Goal: Transaction & Acquisition: Book appointment/travel/reservation

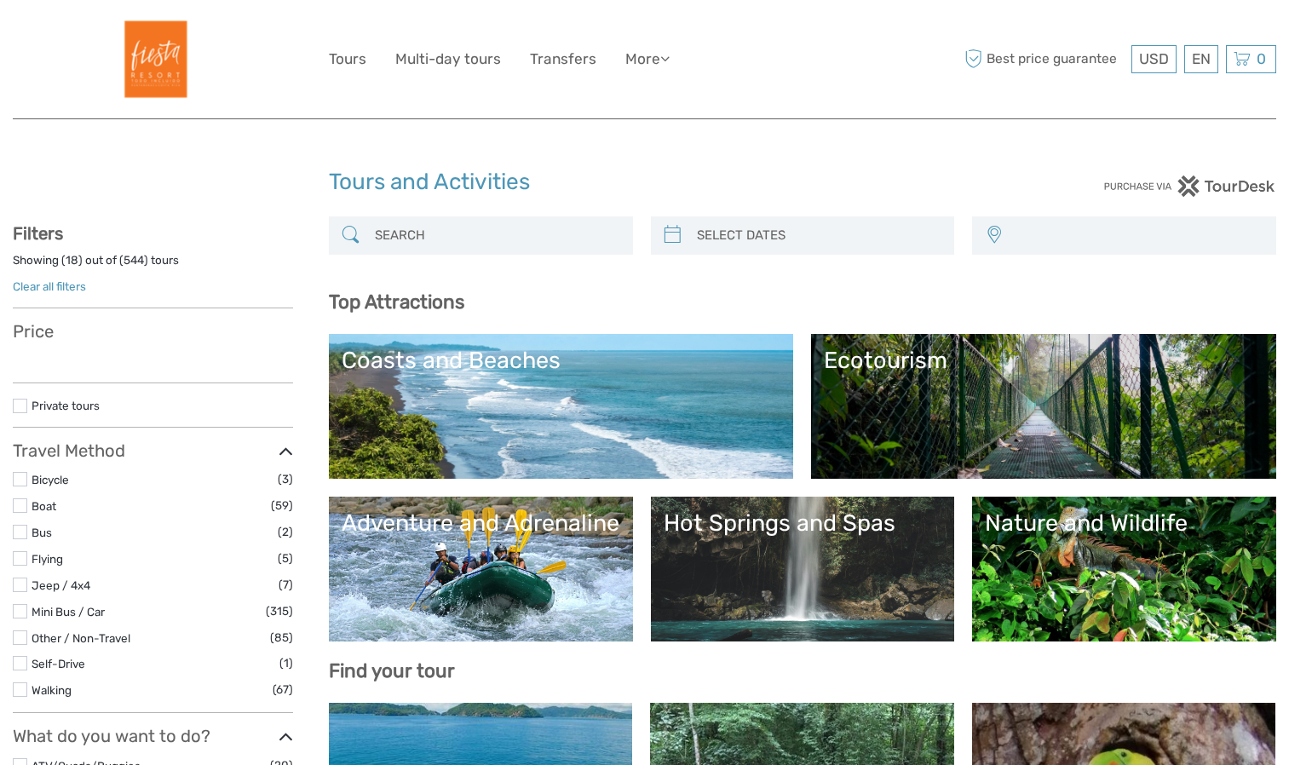
select select
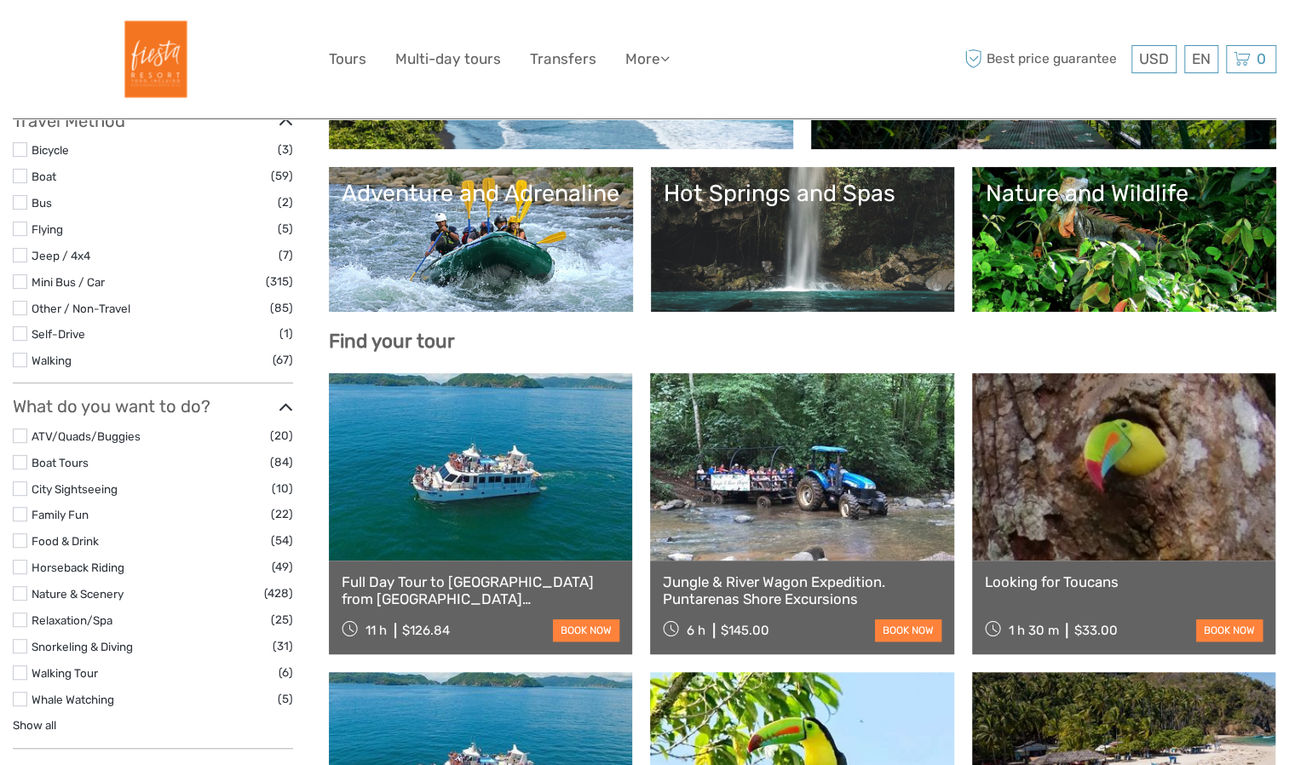
scroll to position [341, 0]
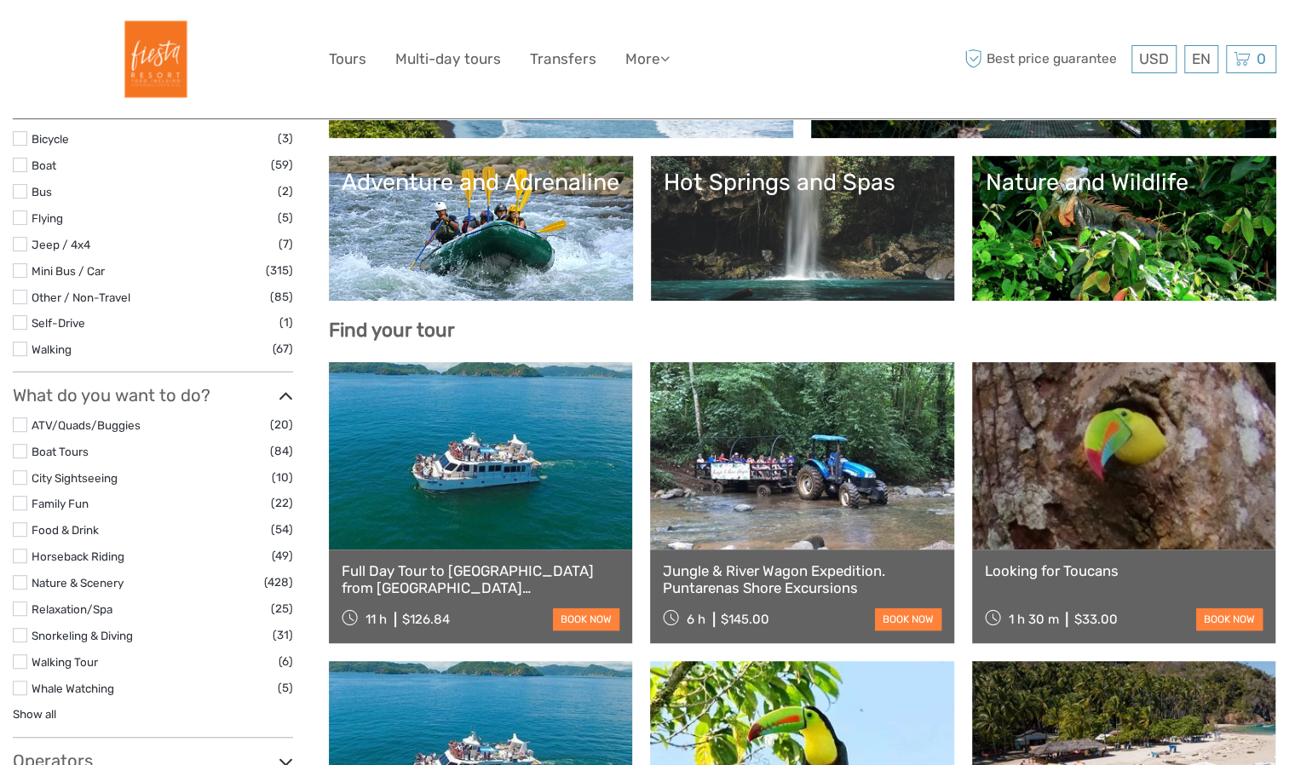
select select
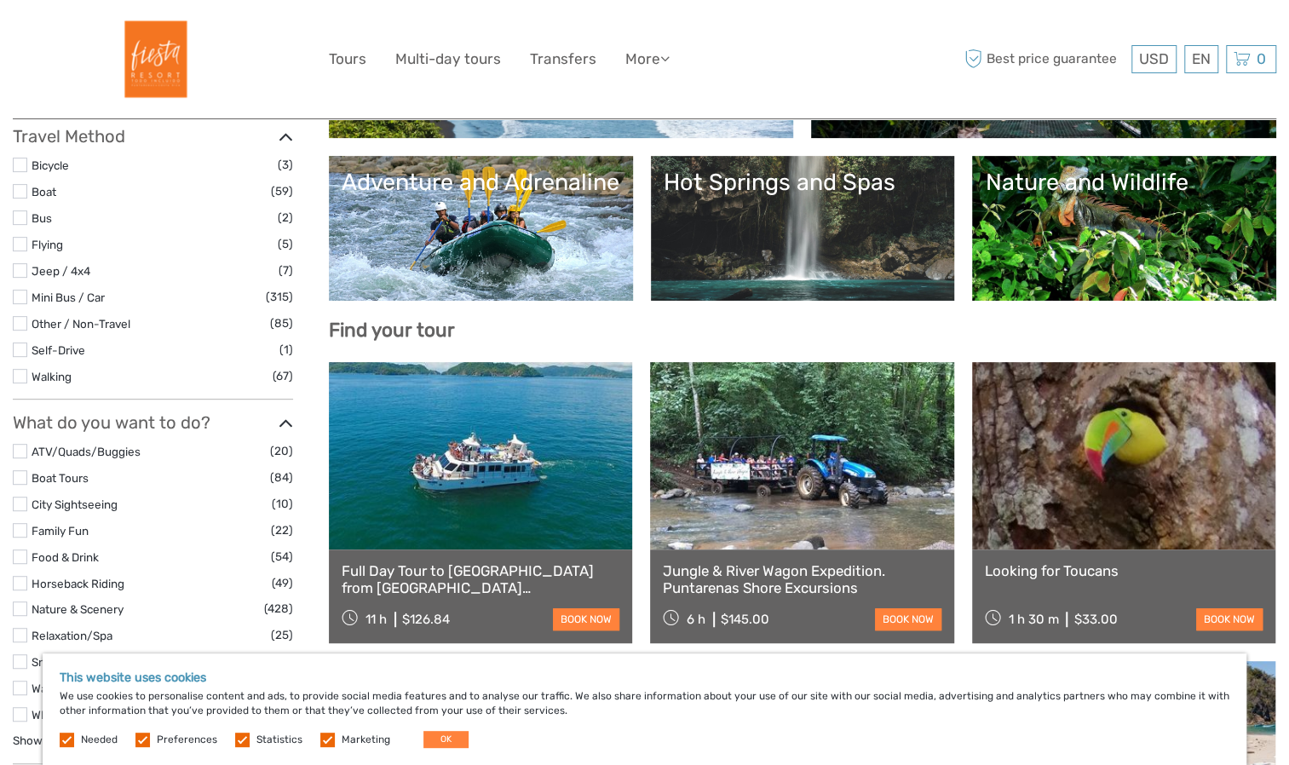
click at [433, 555] on div "Full Day Tour to [GEOGRAPHIC_DATA] from [GEOGRAPHIC_DATA][PERSON_NAME] 11 h $12…" at bounding box center [480, 596] width 303 height 94
click at [498, 463] on link at bounding box center [480, 455] width 303 height 187
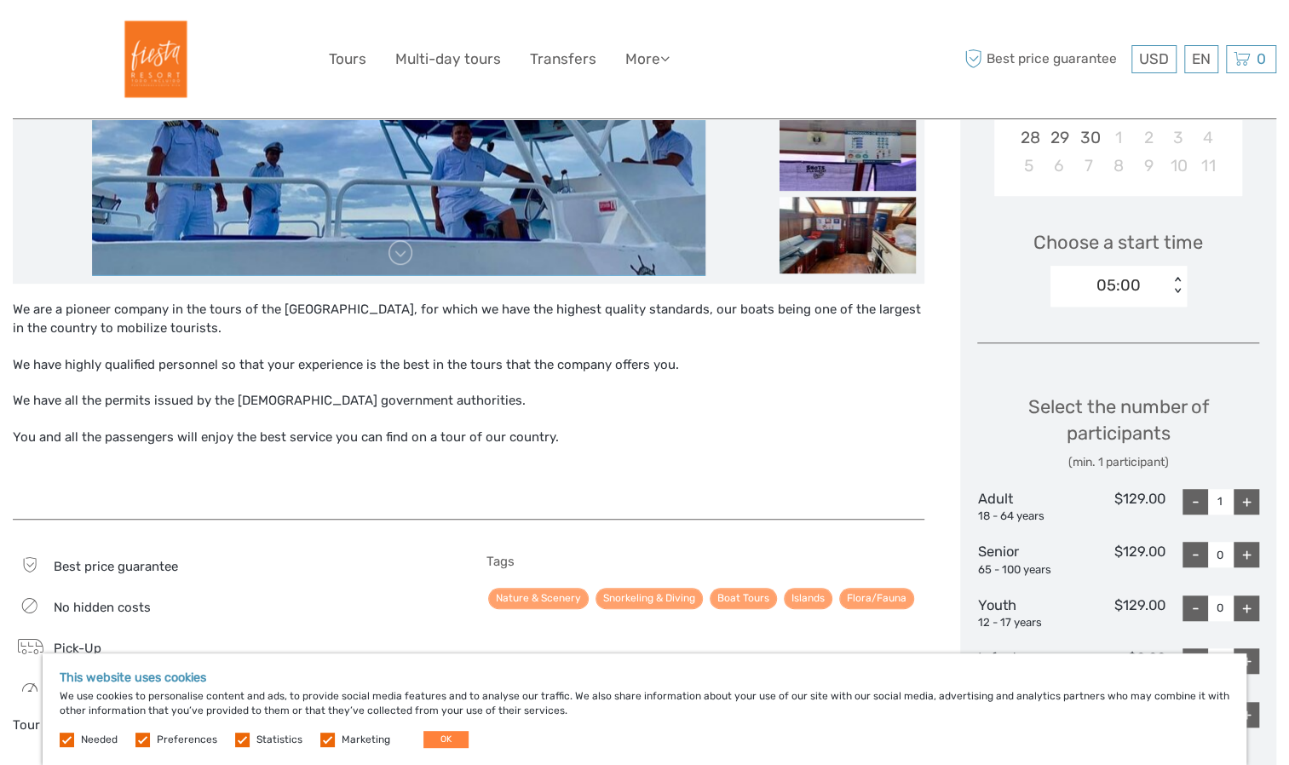
scroll to position [596, 0]
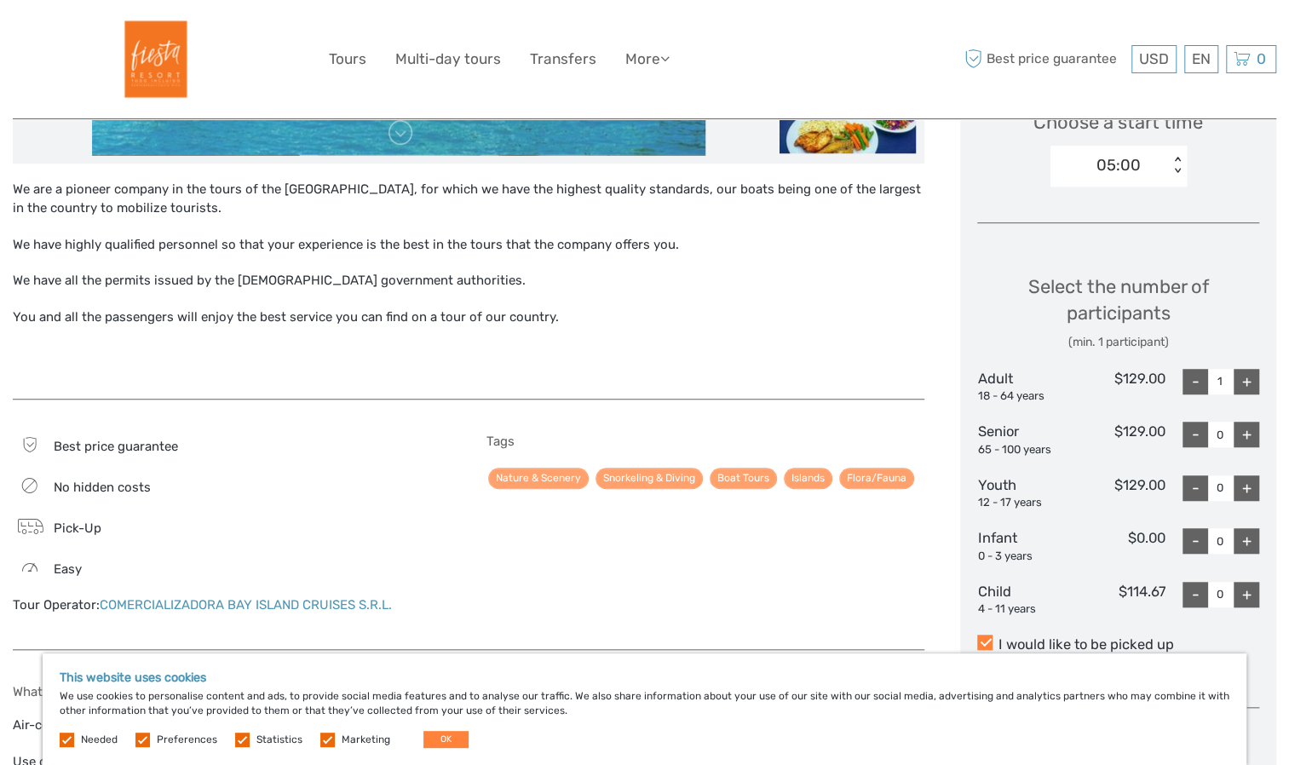
click at [1251, 381] on div "+" at bounding box center [1247, 382] width 26 height 26
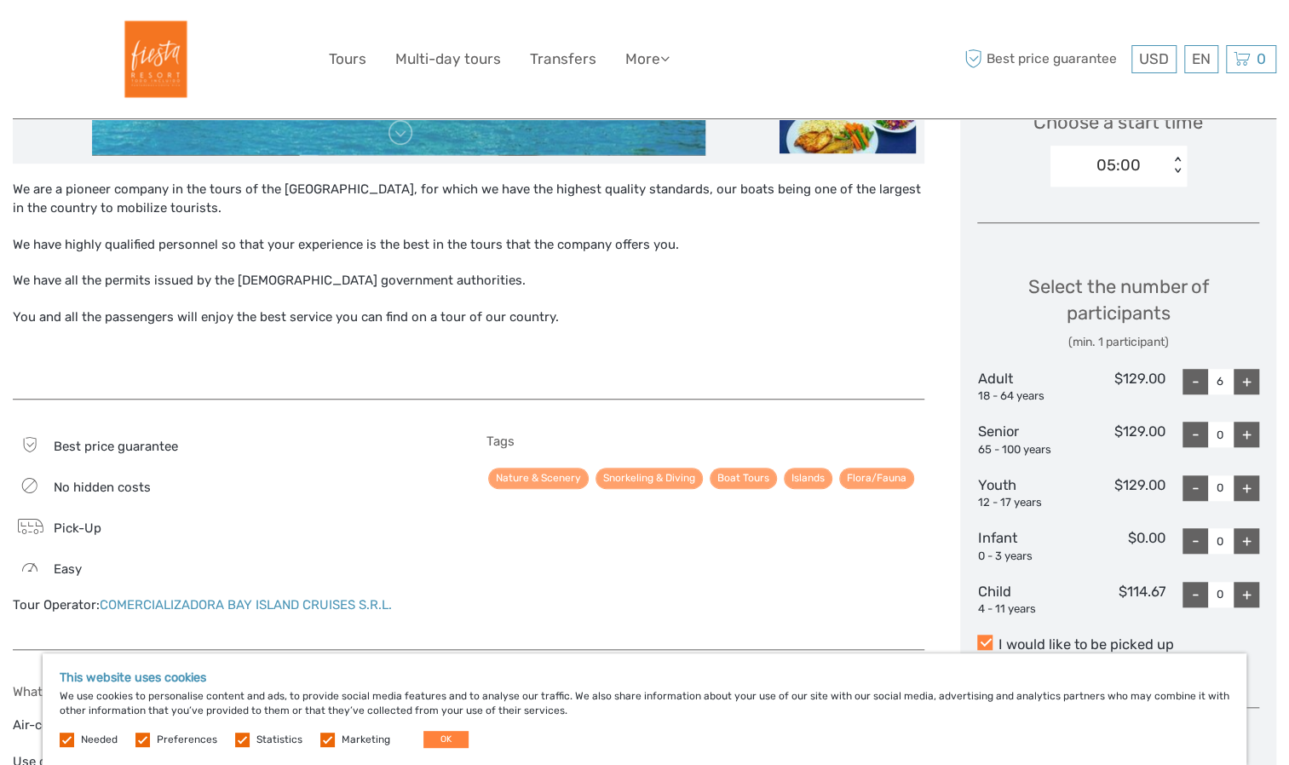
click at [1251, 381] on div "+" at bounding box center [1247, 382] width 26 height 26
click at [1193, 381] on div "-" at bounding box center [1195, 382] width 26 height 26
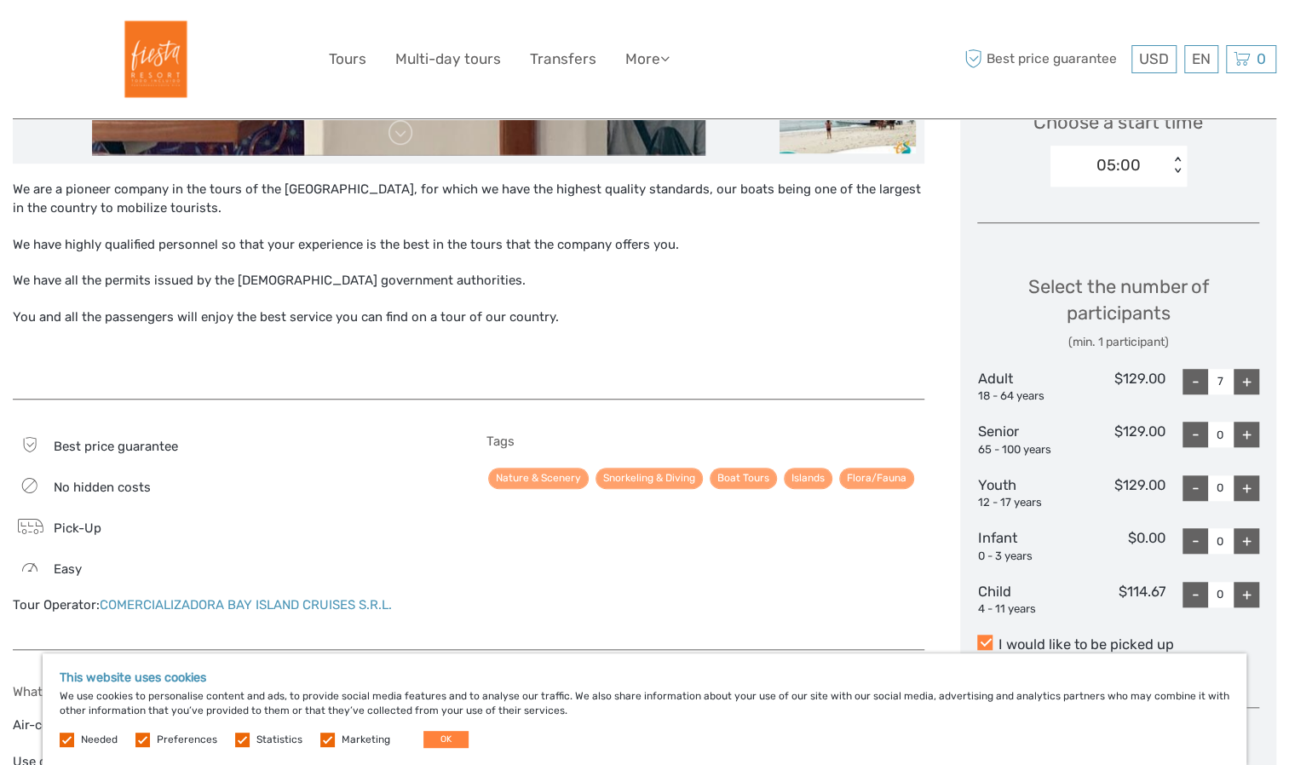
click at [1249, 378] on div "+" at bounding box center [1247, 382] width 26 height 26
type input "8"
click at [1245, 436] on div "+" at bounding box center [1247, 435] width 26 height 26
click at [1249, 434] on div "+" at bounding box center [1247, 435] width 26 height 26
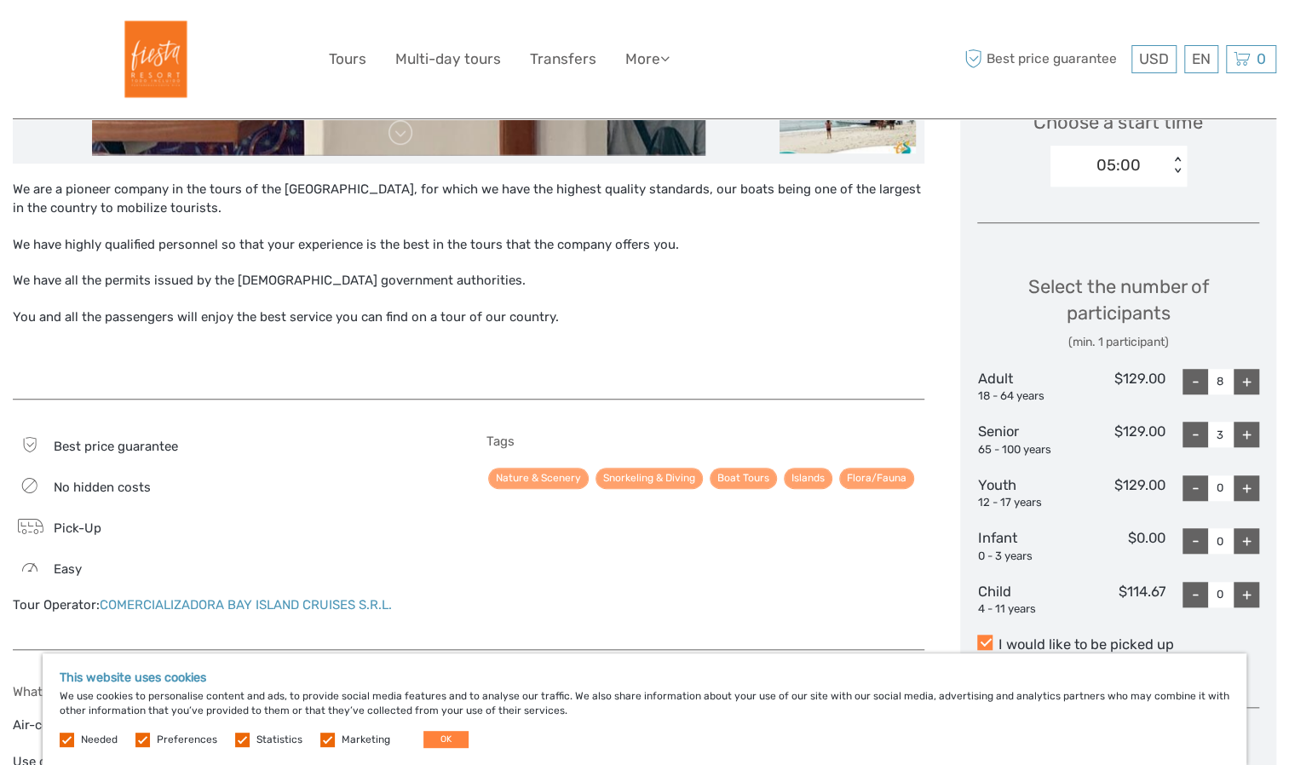
click at [1249, 434] on div "+" at bounding box center [1247, 435] width 26 height 26
type input "4"
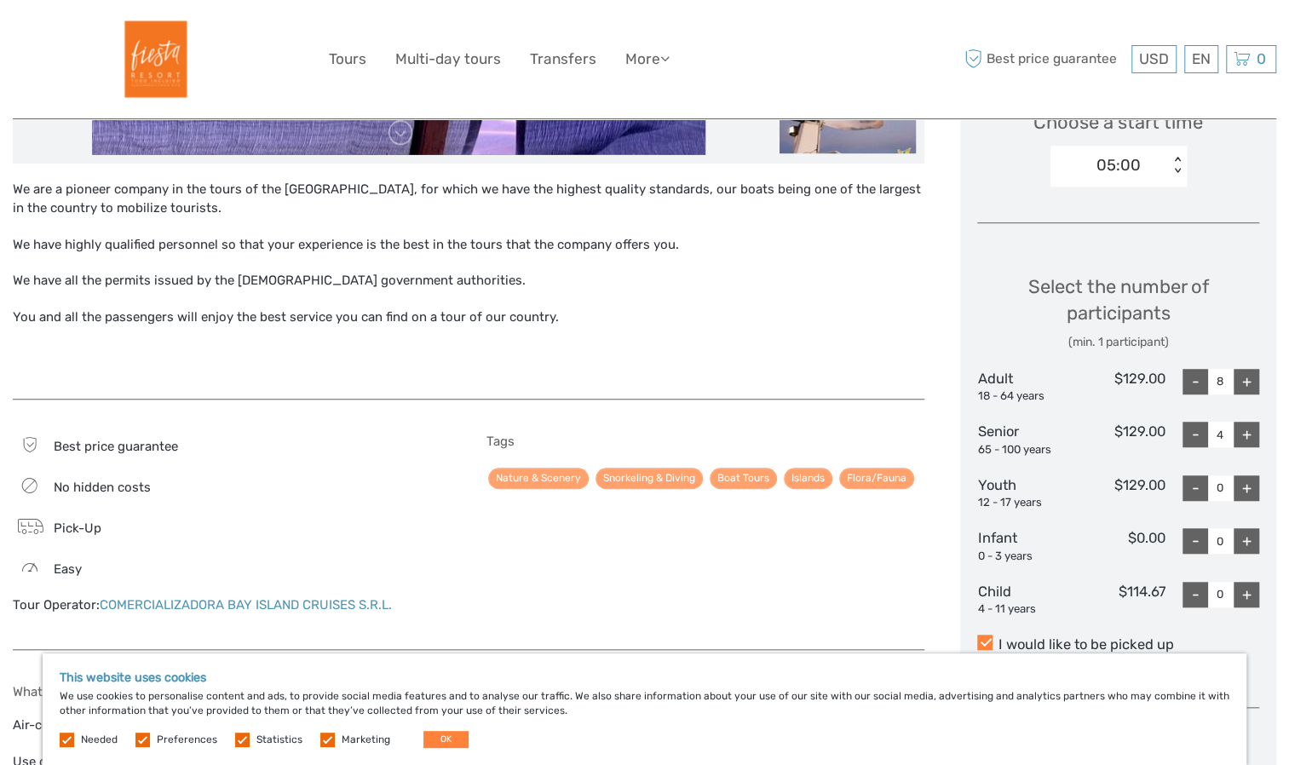
click at [1247, 486] on div "+" at bounding box center [1247, 488] width 26 height 26
type input "2"
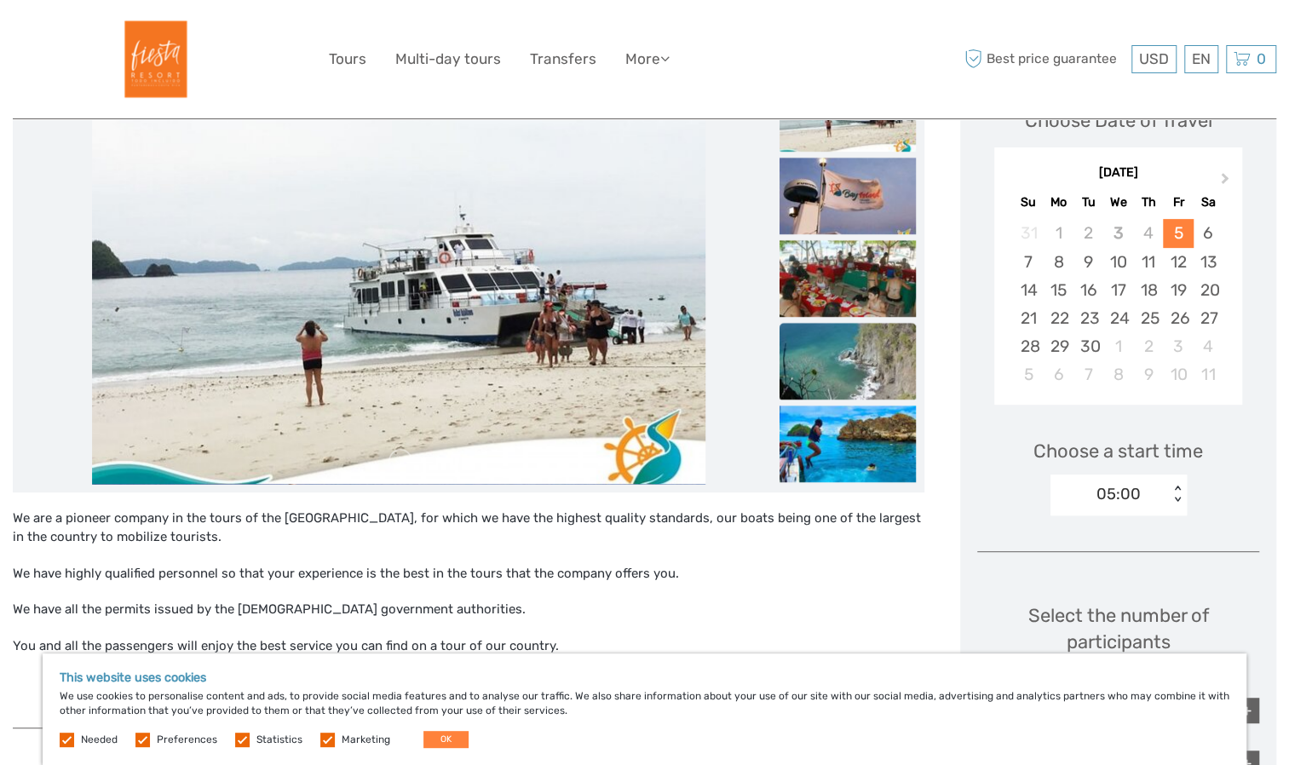
scroll to position [256, 0]
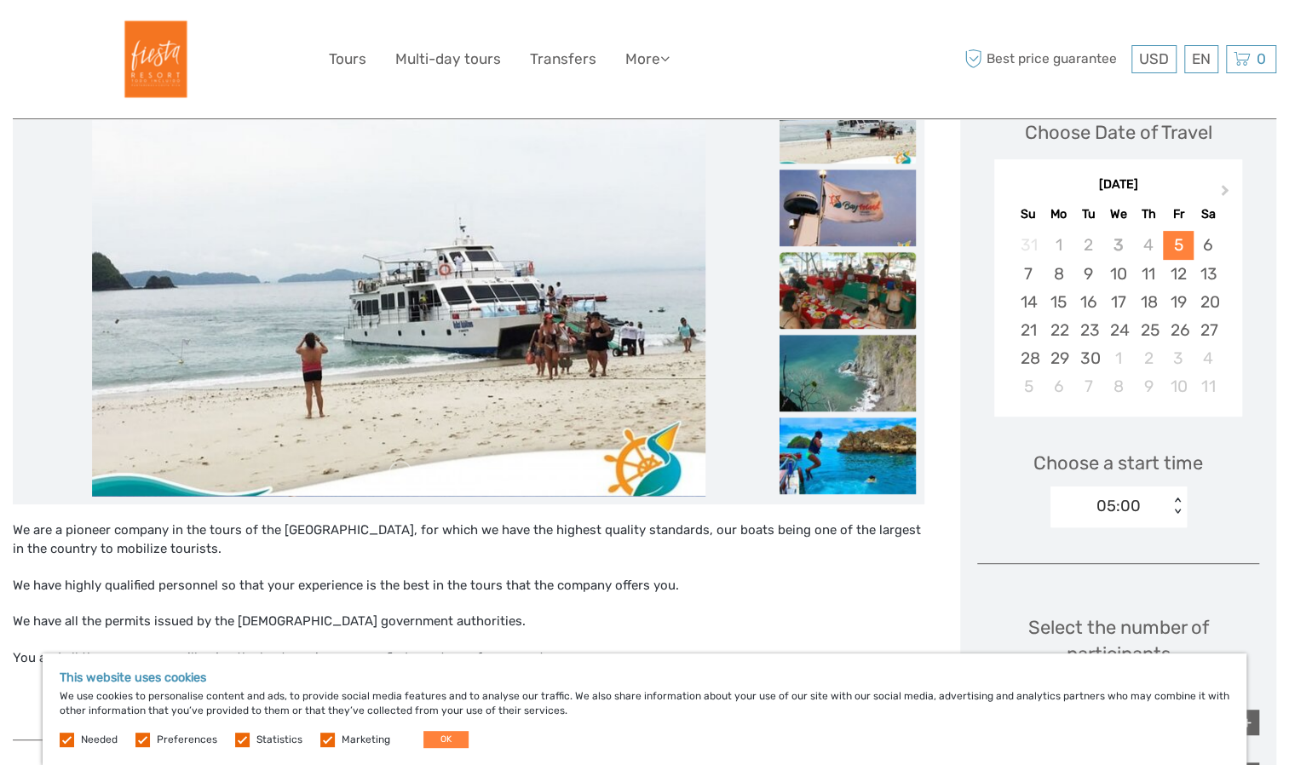
click at [831, 302] on img at bounding box center [847, 290] width 136 height 77
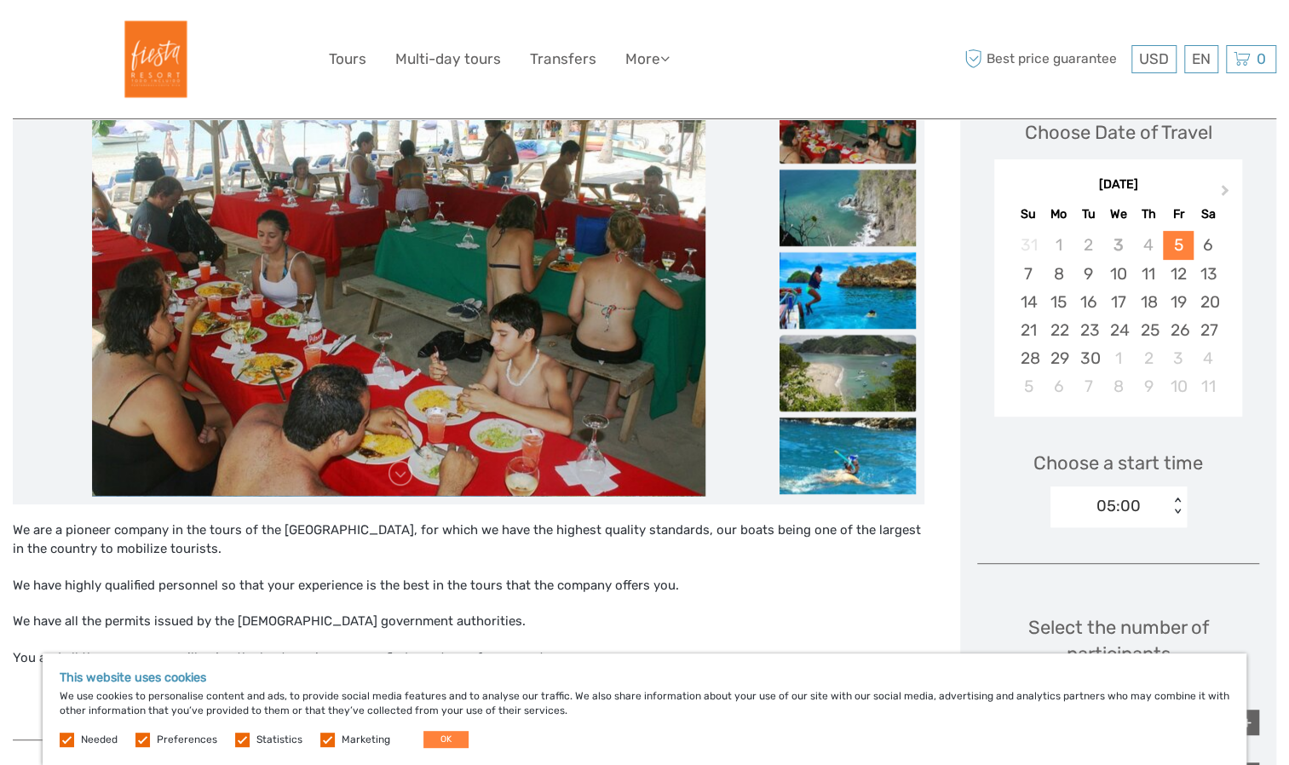
click at [836, 362] on img at bounding box center [847, 373] width 136 height 77
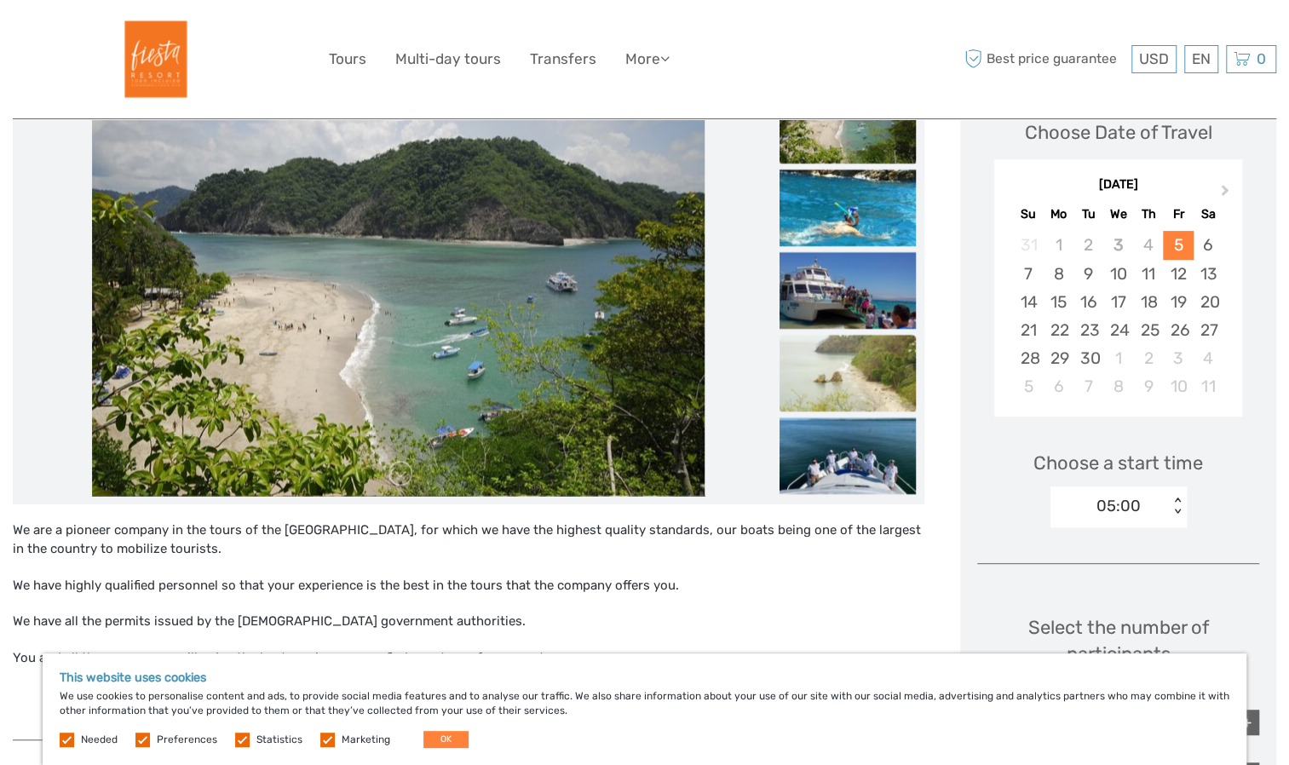
click at [850, 362] on img at bounding box center [847, 373] width 136 height 77
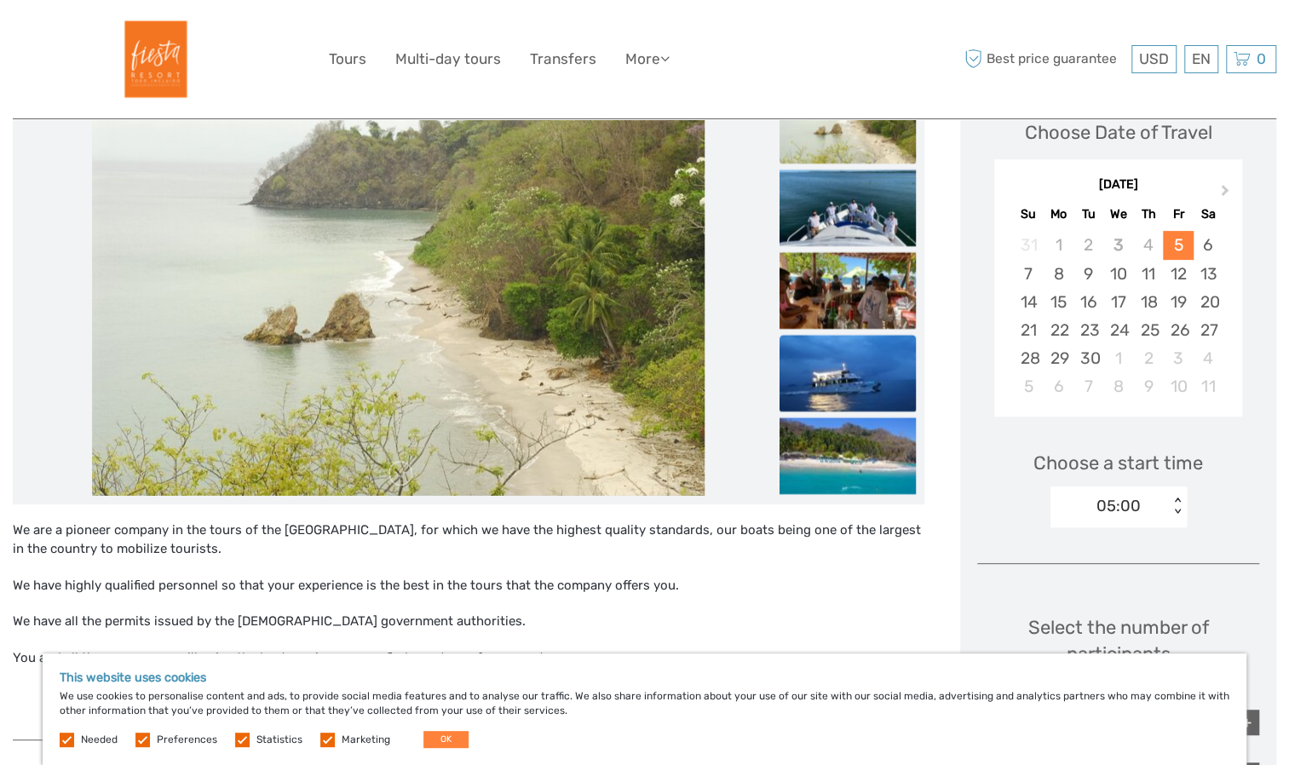
click at [860, 387] on img at bounding box center [847, 373] width 136 height 77
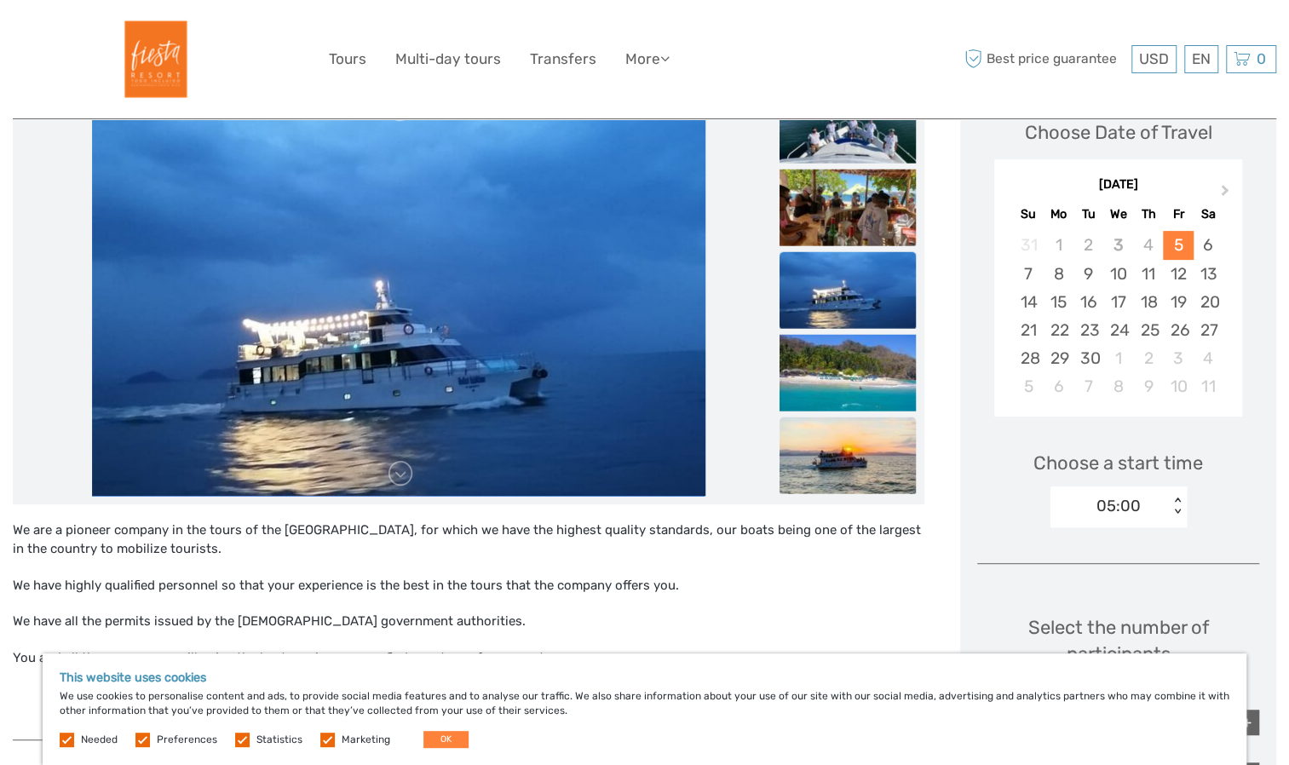
click at [854, 428] on img at bounding box center [847, 455] width 136 height 77
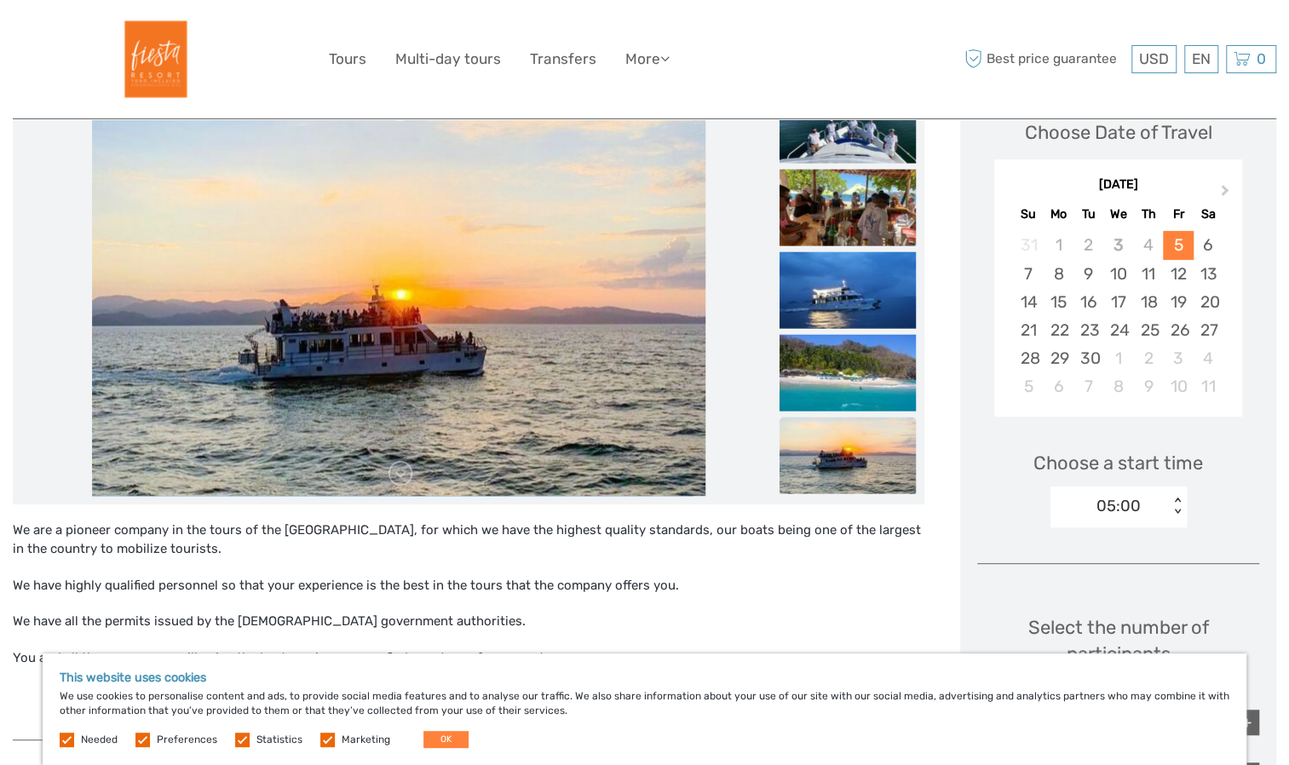
drag, startPoint x: 845, startPoint y: 469, endPoint x: 853, endPoint y: 446, distance: 24.2
click at [845, 468] on img at bounding box center [847, 455] width 136 height 77
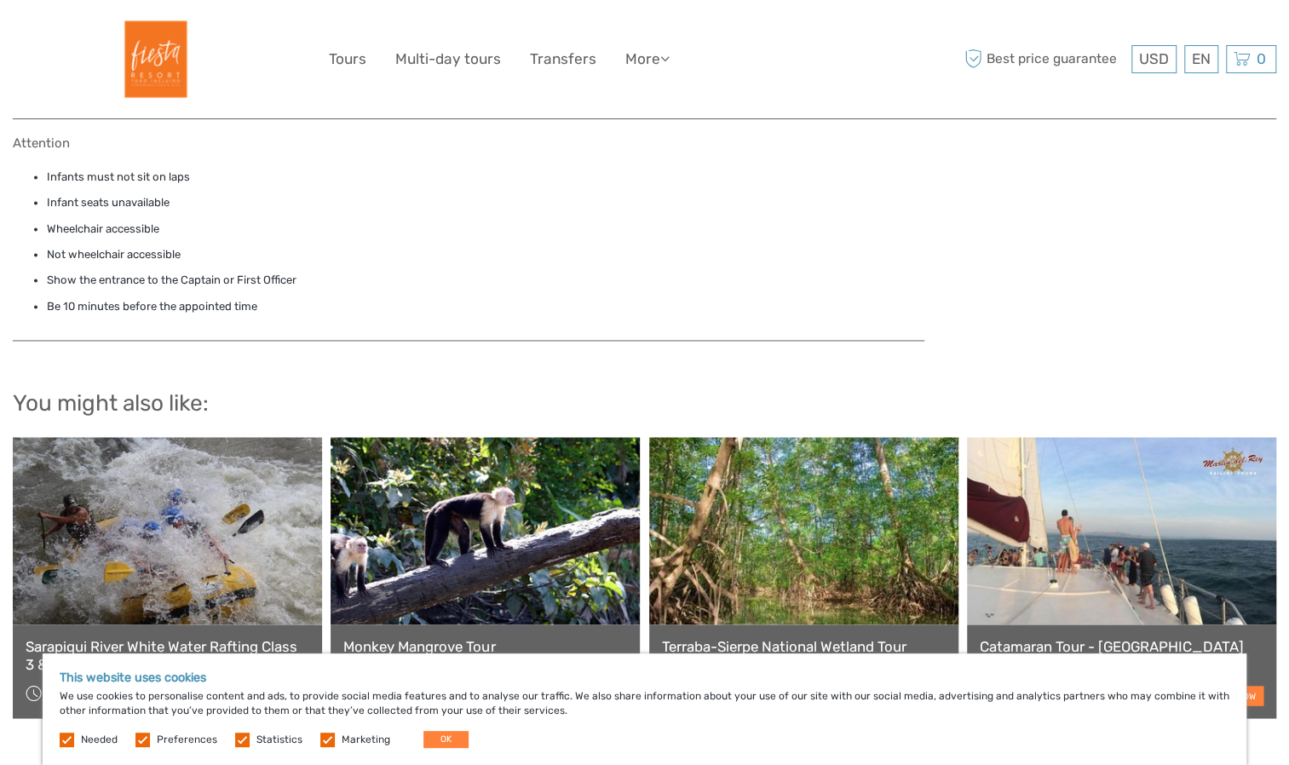
scroll to position [1477, 0]
